Goal: Information Seeking & Learning: Learn about a topic

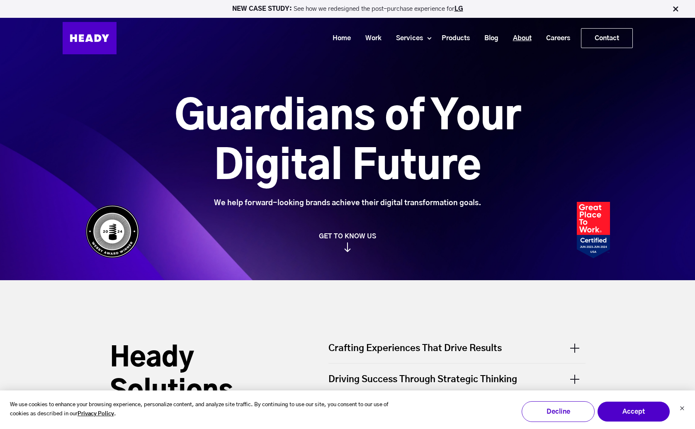
click at [526, 36] on link "About" at bounding box center [519, 38] width 33 height 15
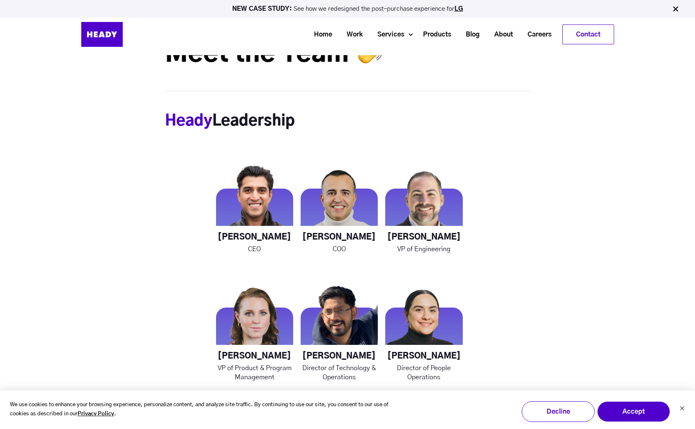
scroll to position [1025, 0]
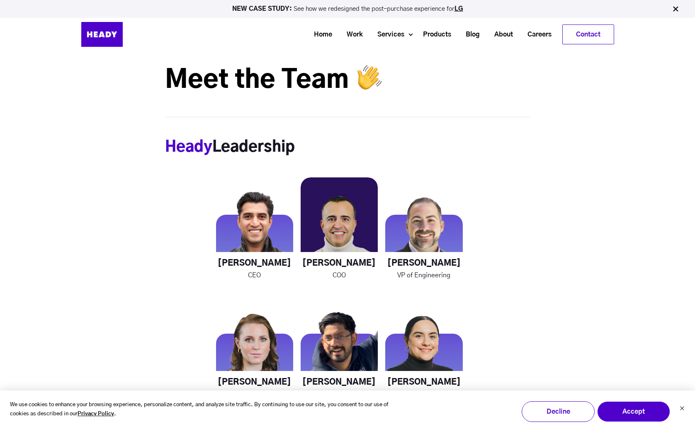
click at [350, 241] on img at bounding box center [339, 215] width 77 height 77
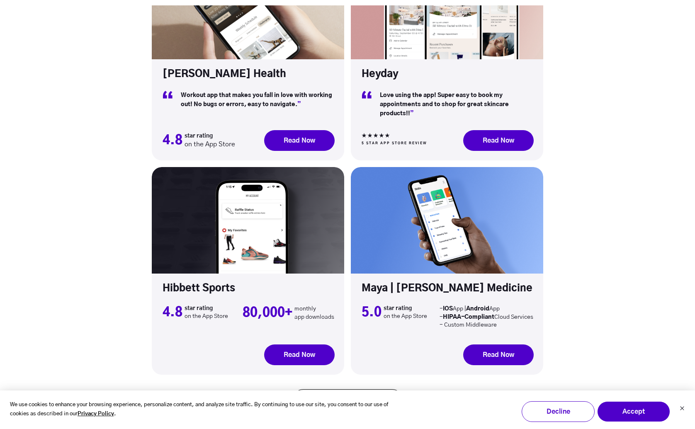
scroll to position [2554, 0]
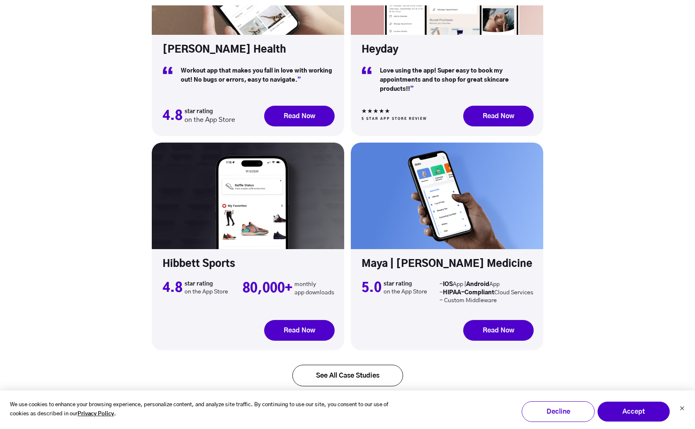
click at [596, 242] on div "Melissa Wood Health Workout app that makes you fall in love with working out! N…" at bounding box center [347, 178] width 695 height 500
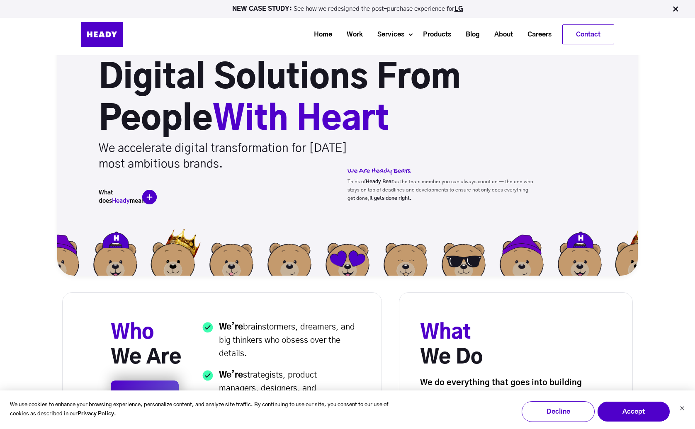
scroll to position [0, 0]
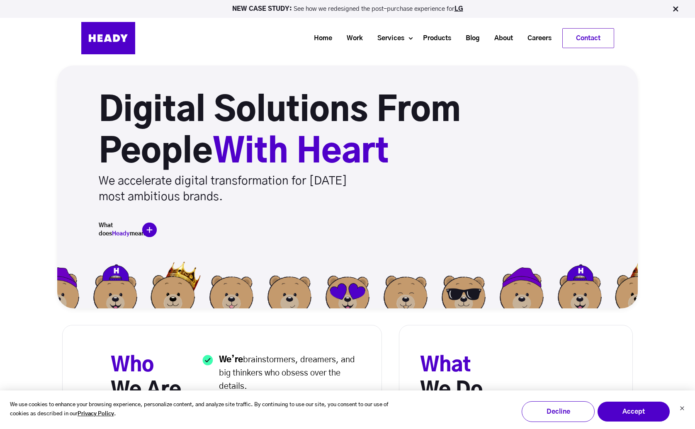
click at [143, 228] on img at bounding box center [149, 230] width 15 height 15
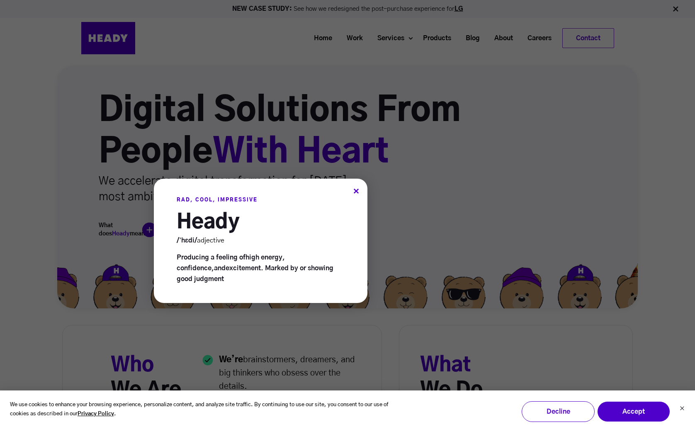
click at [354, 189] on div "×" at bounding box center [356, 192] width 6 height 9
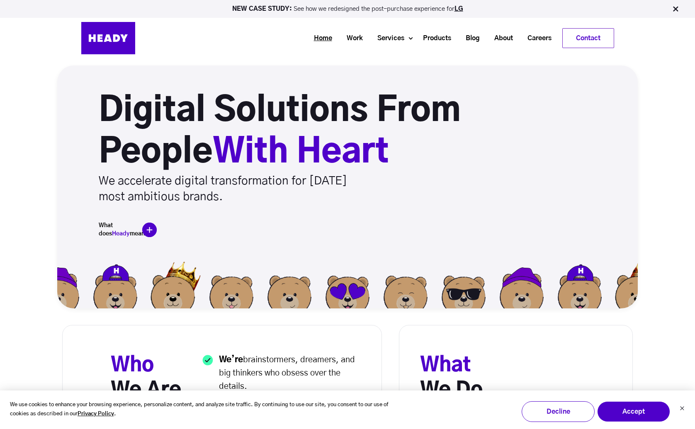
click at [320, 32] on link "Home" at bounding box center [320, 38] width 33 height 15
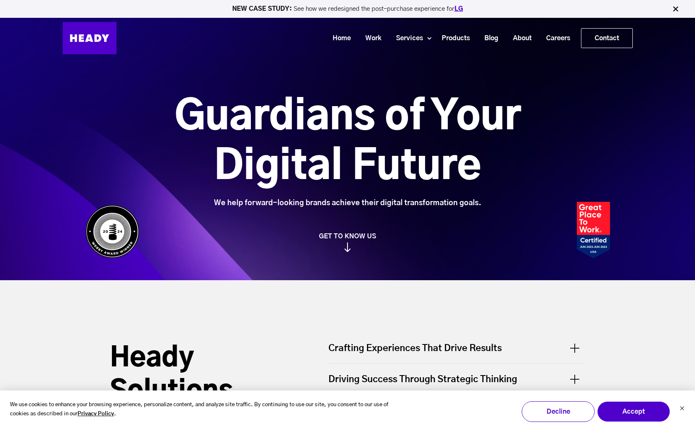
click at [460, 10] on link "LG" at bounding box center [458, 9] width 9 height 6
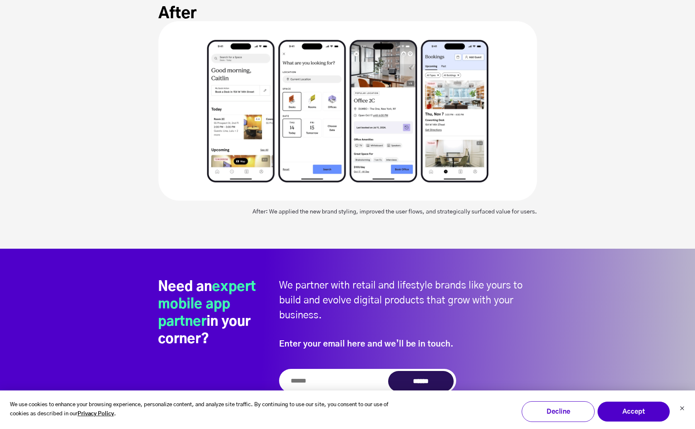
scroll to position [3068, 0]
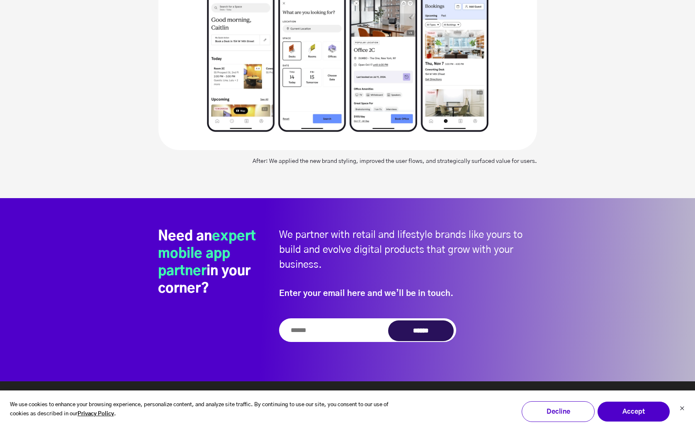
drag, startPoint x: 70, startPoint y: 116, endPoint x: 17, endPoint y: 109, distance: 54.3
click at [70, 116] on section "After After: We applied the new brand styling, improved the user flows, and str…" at bounding box center [347, 76] width 695 height 243
